Goal: Transaction & Acquisition: Purchase product/service

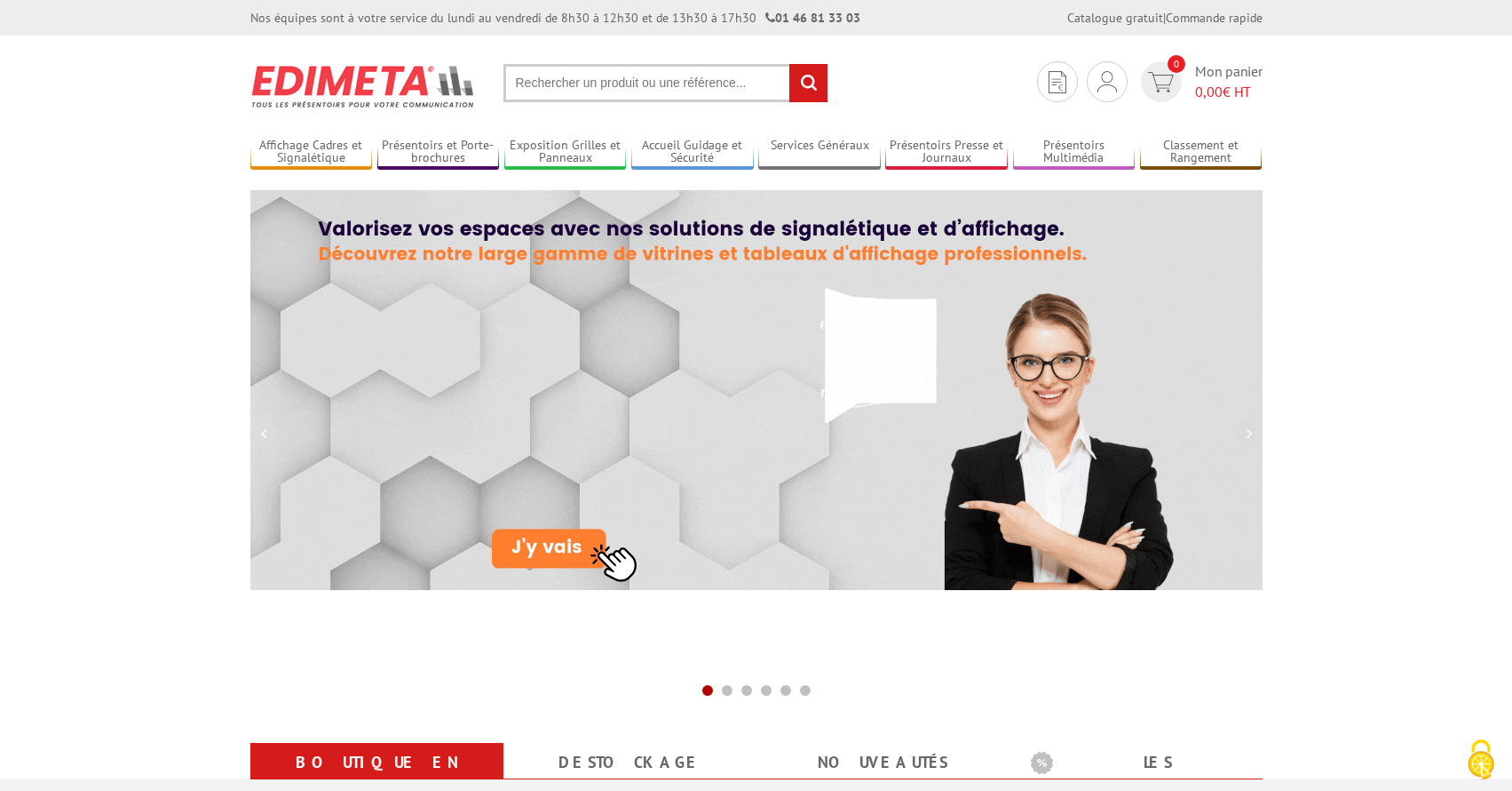
click at [733, 84] on input "text" at bounding box center [667, 83] width 325 height 38
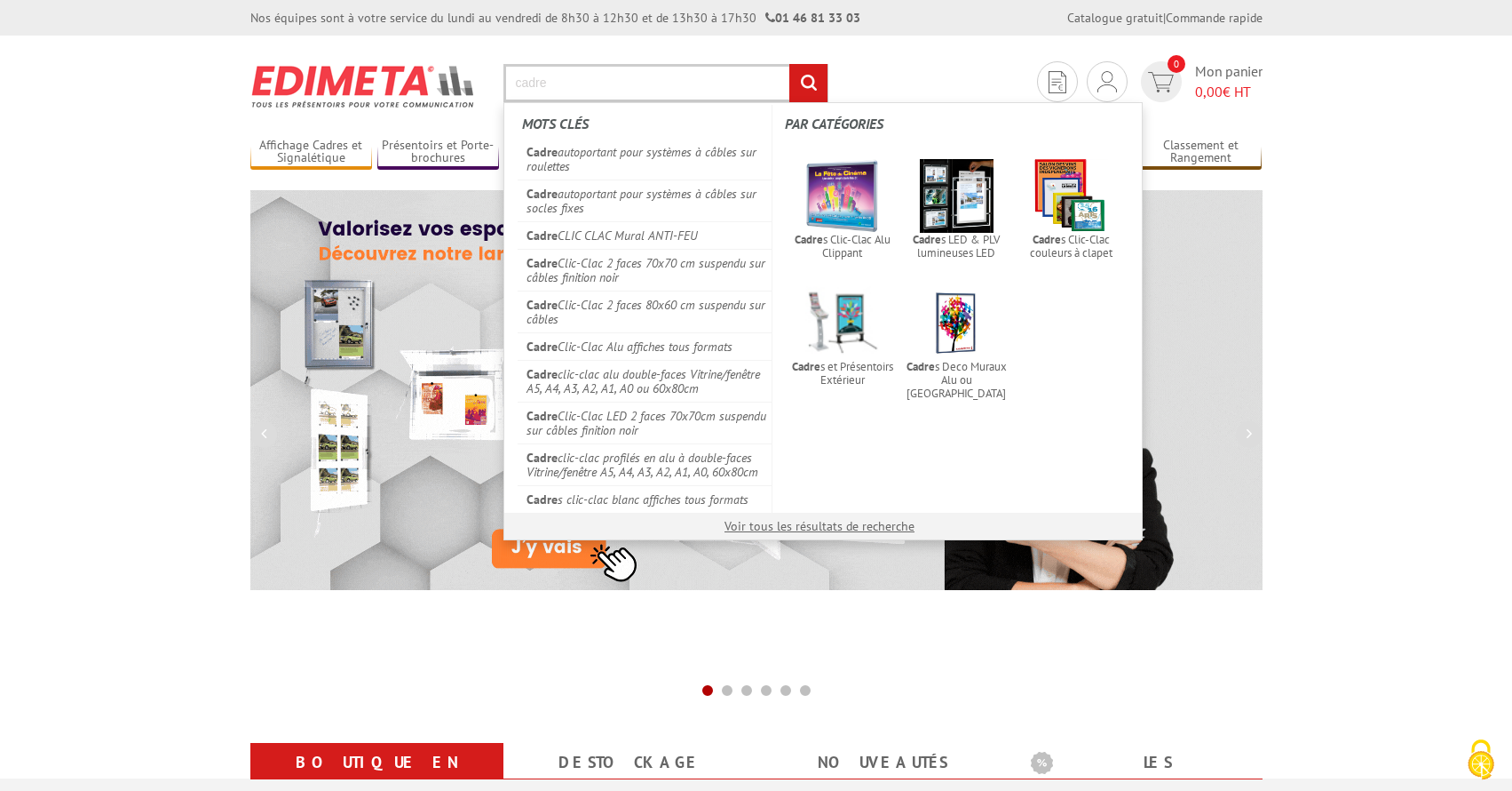
type input "cadre"
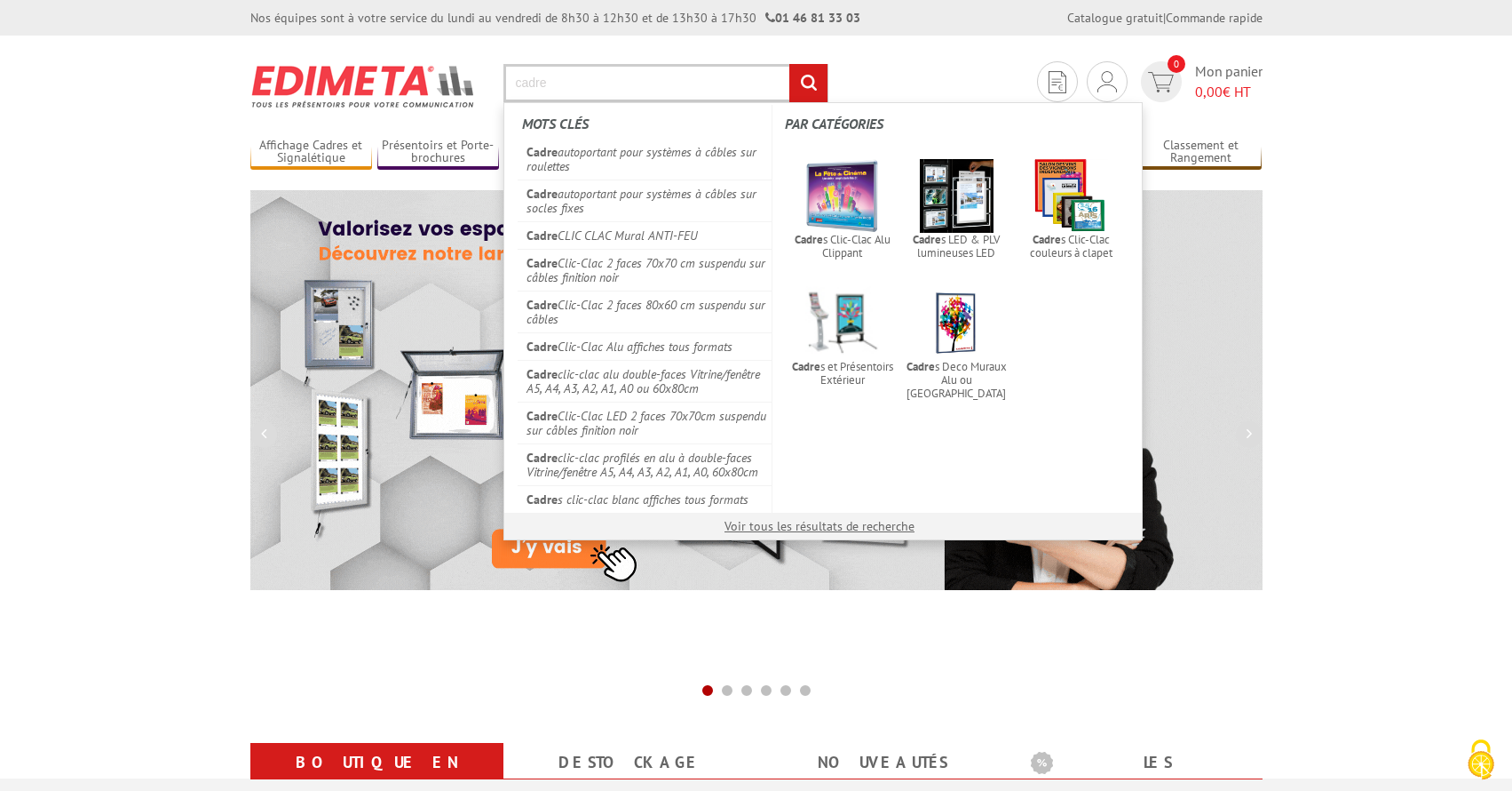
click at [790, 64] on input "rechercher" at bounding box center [809, 83] width 38 height 38
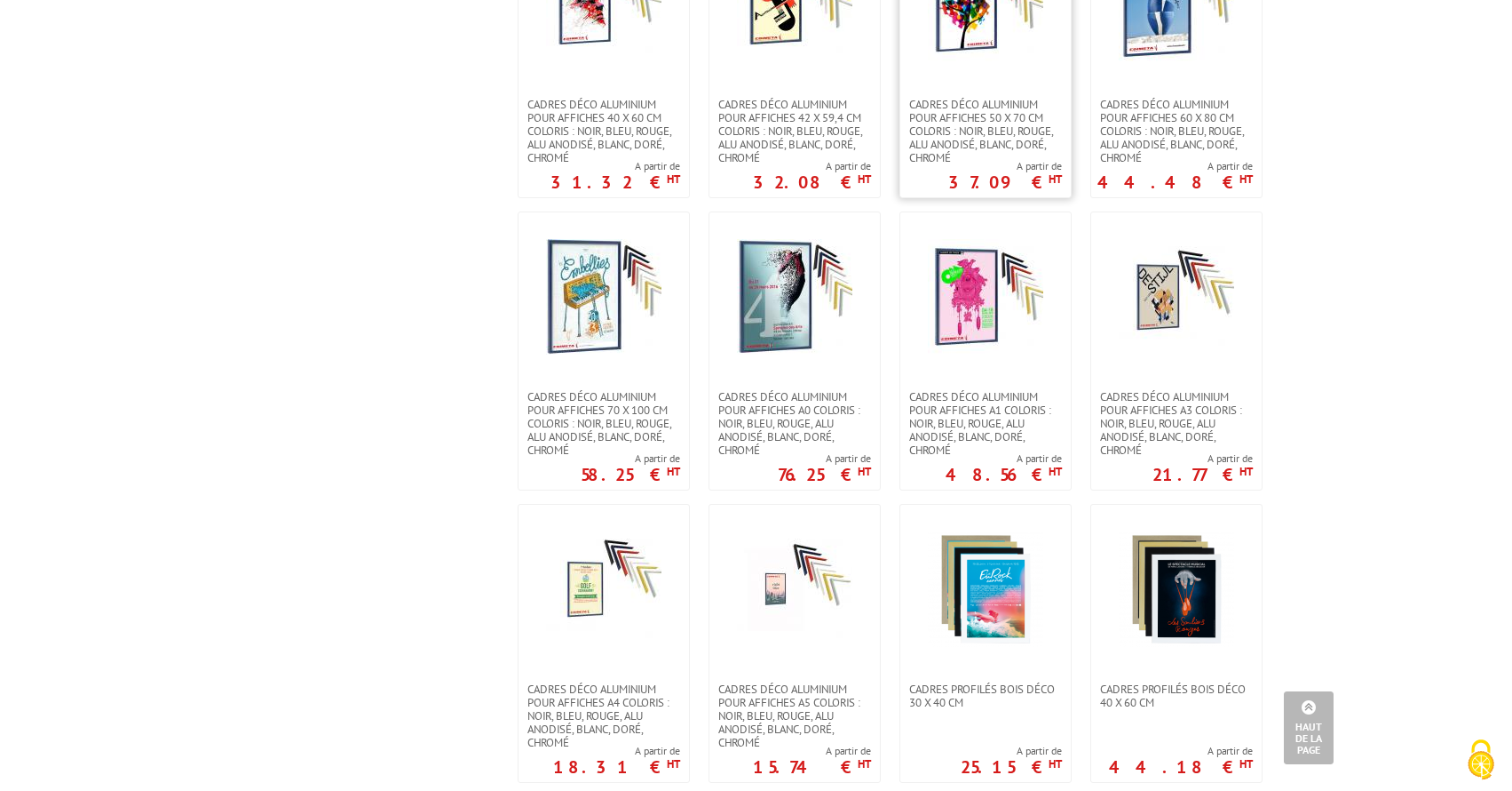
scroll to position [1362, 0]
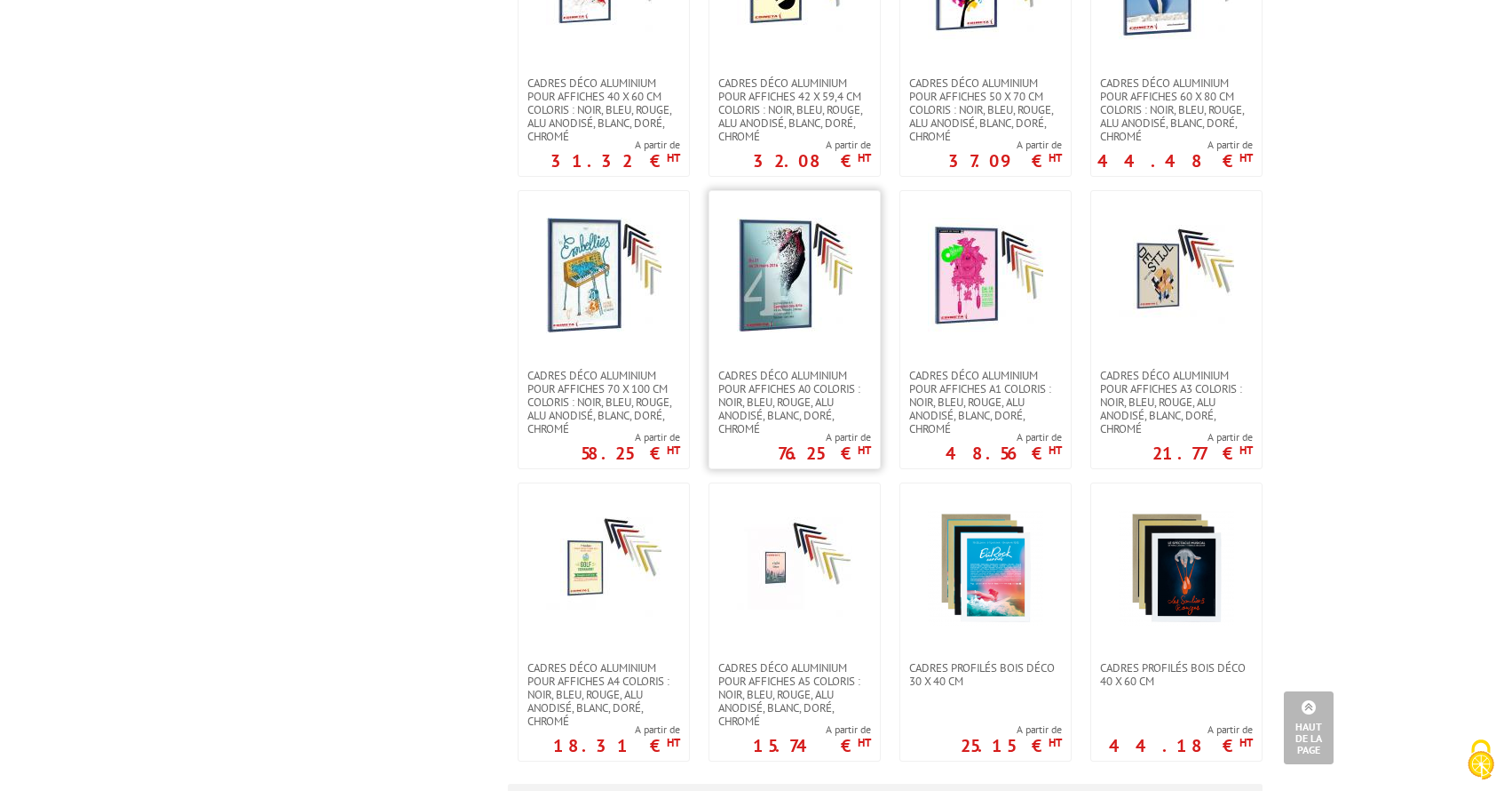
click at [771, 296] on img at bounding box center [794, 275] width 115 height 115
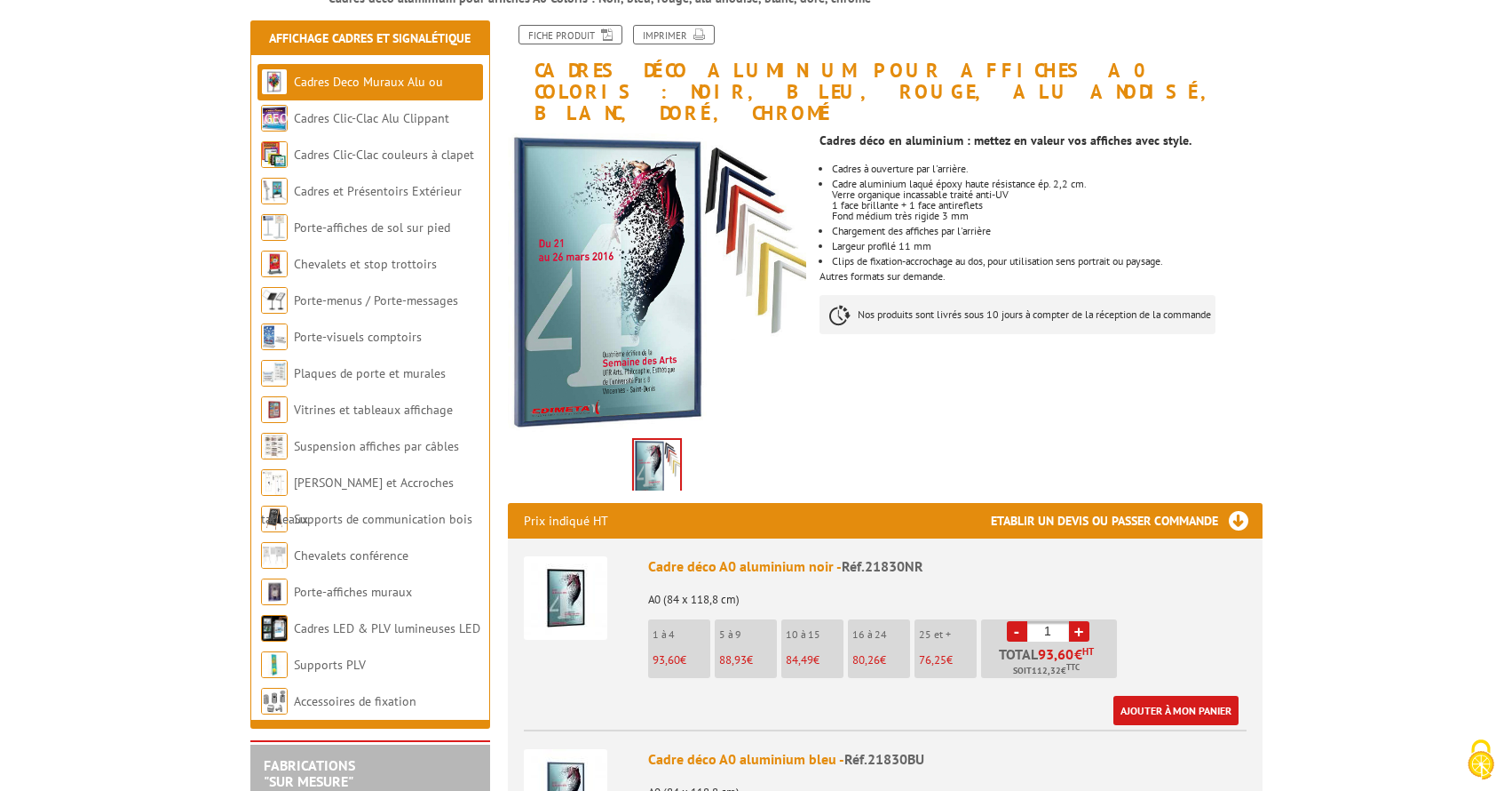
scroll to position [227, 0]
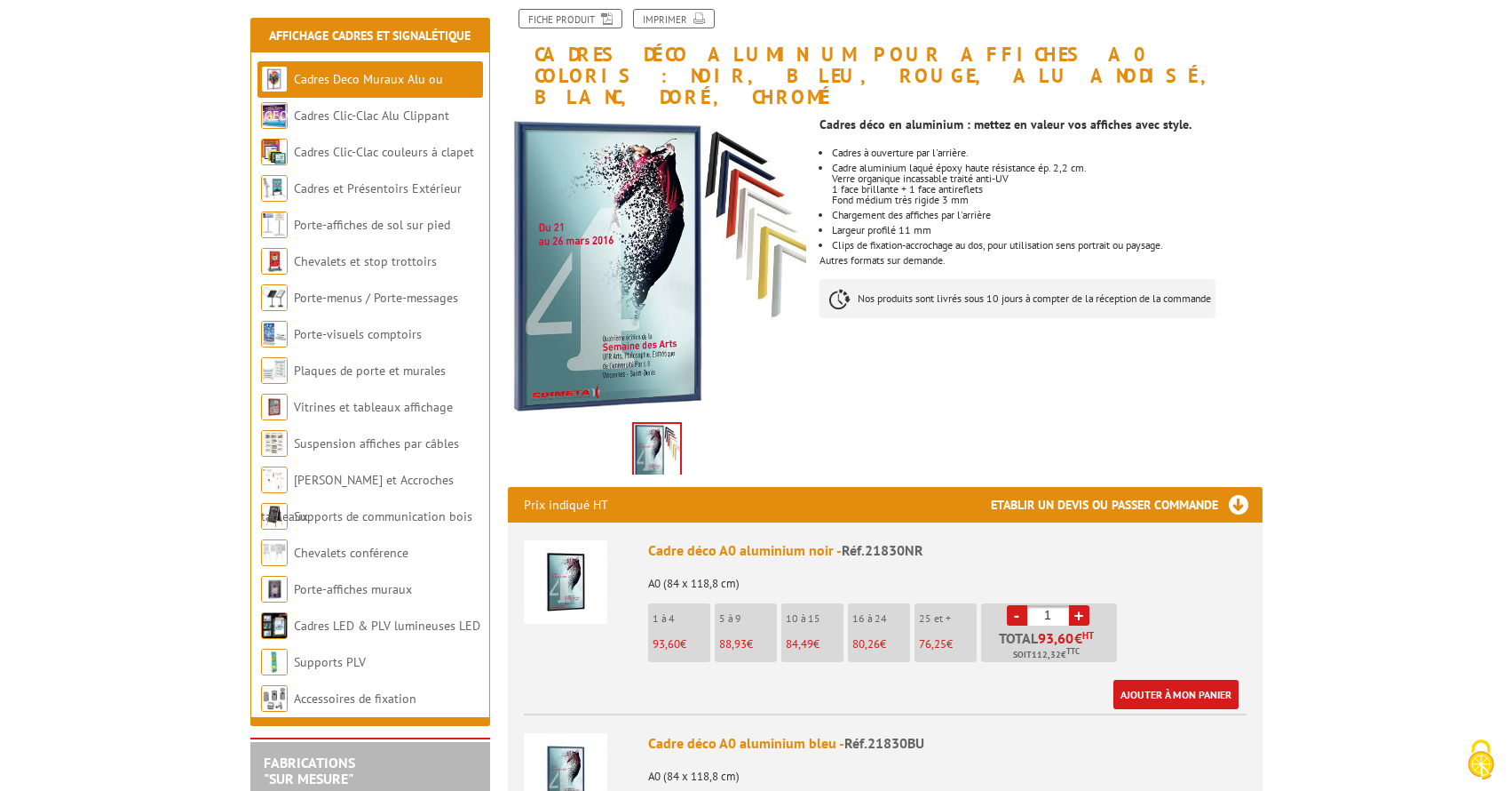
click at [673, 636] on span "93,60" at bounding box center [667, 643] width 27 height 16
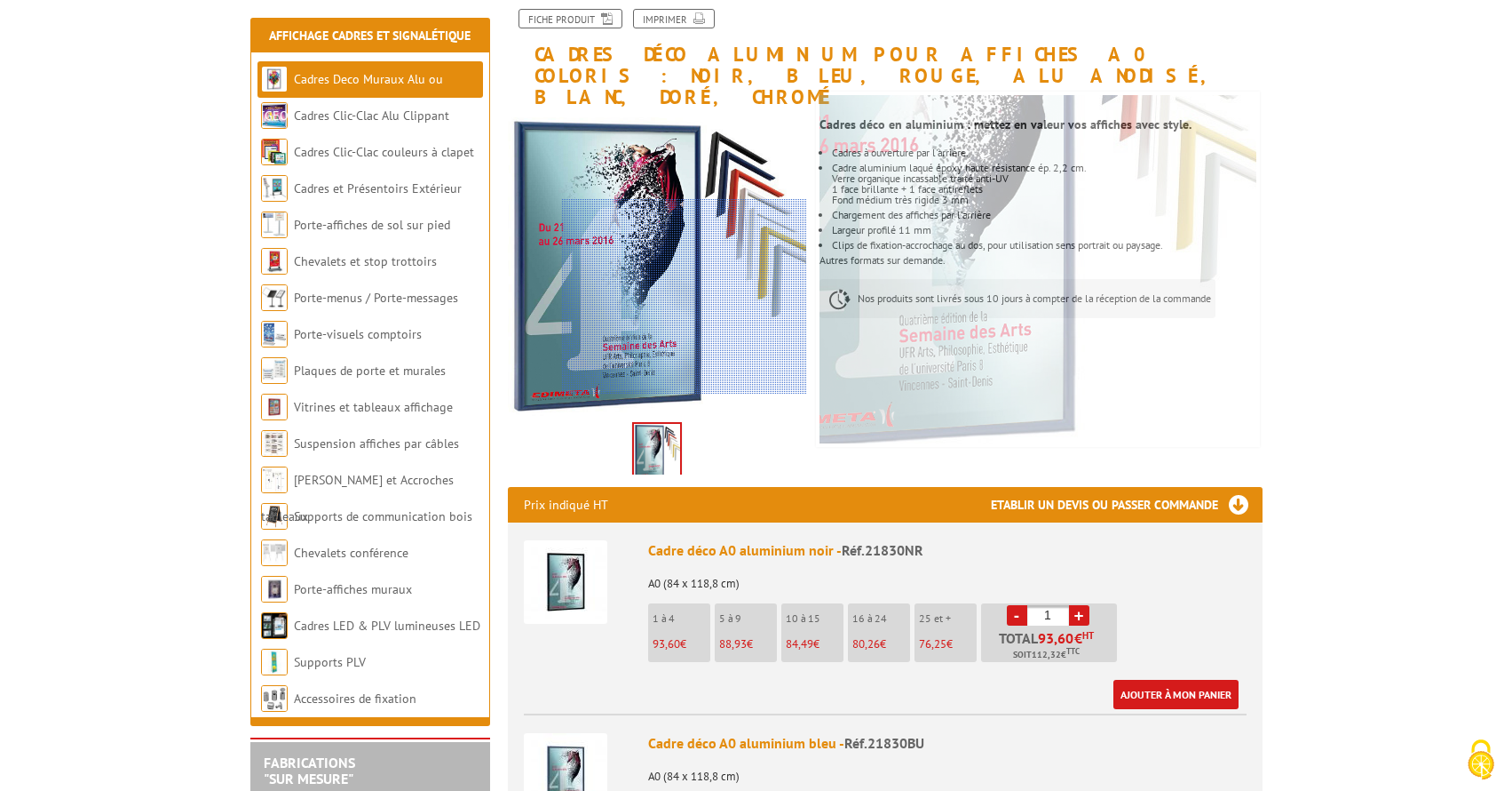
click at [796, 341] on div at bounding box center [685, 297] width 245 height 195
